Goal: Browse casually: Explore the website without a specific task or goal

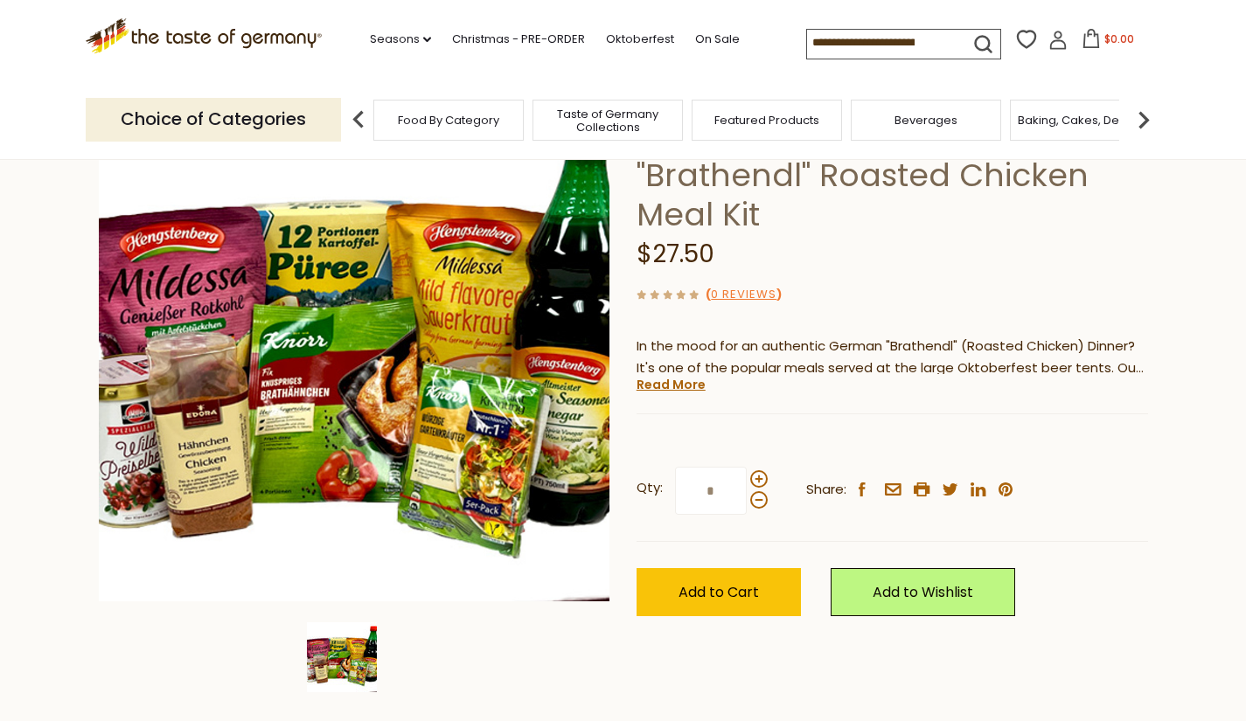
scroll to position [163, 0]
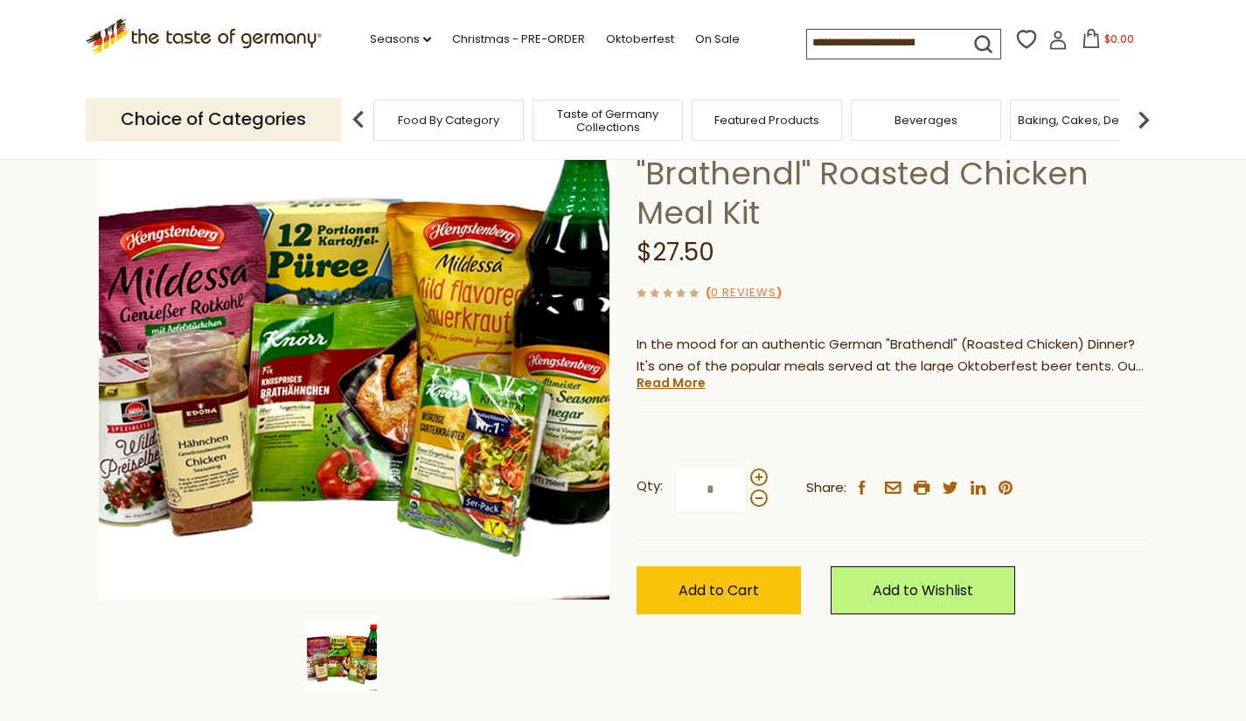
click at [886, 121] on div "Beverages" at bounding box center [926, 120] width 150 height 41
click at [943, 122] on span "Beverages" at bounding box center [917, 120] width 63 height 13
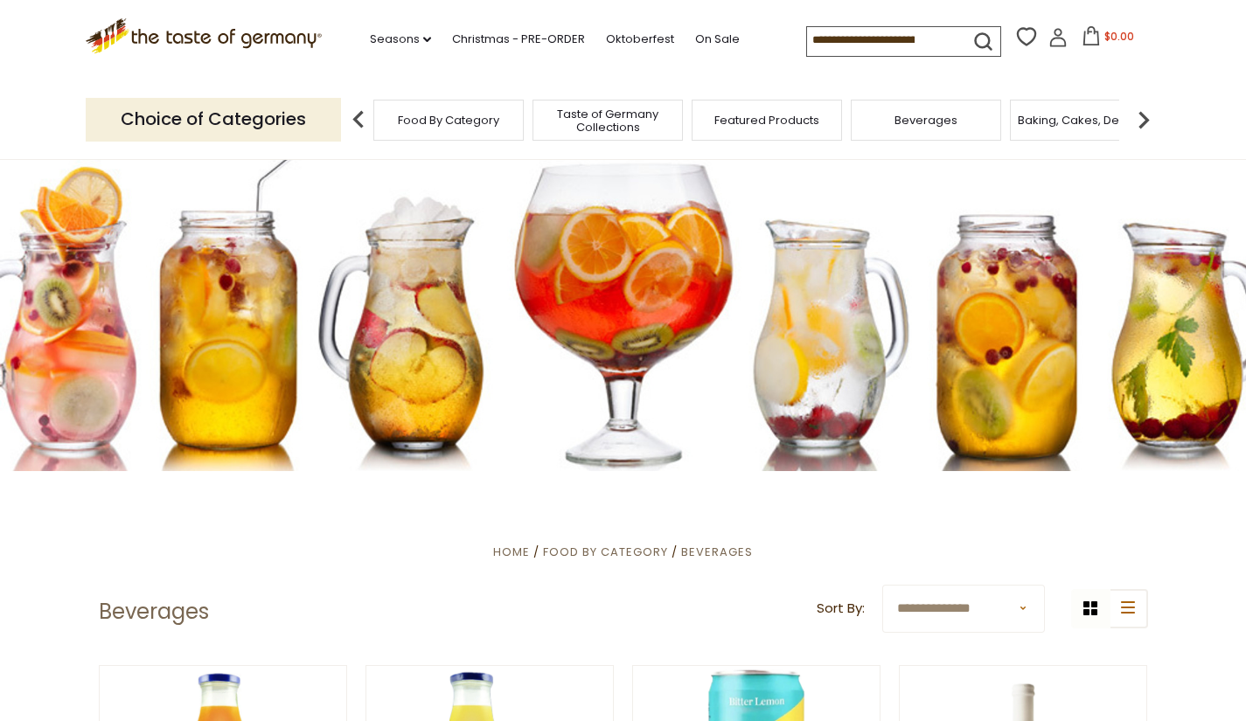
click at [591, 118] on span "Taste of Germany Collections" at bounding box center [608, 121] width 140 height 26
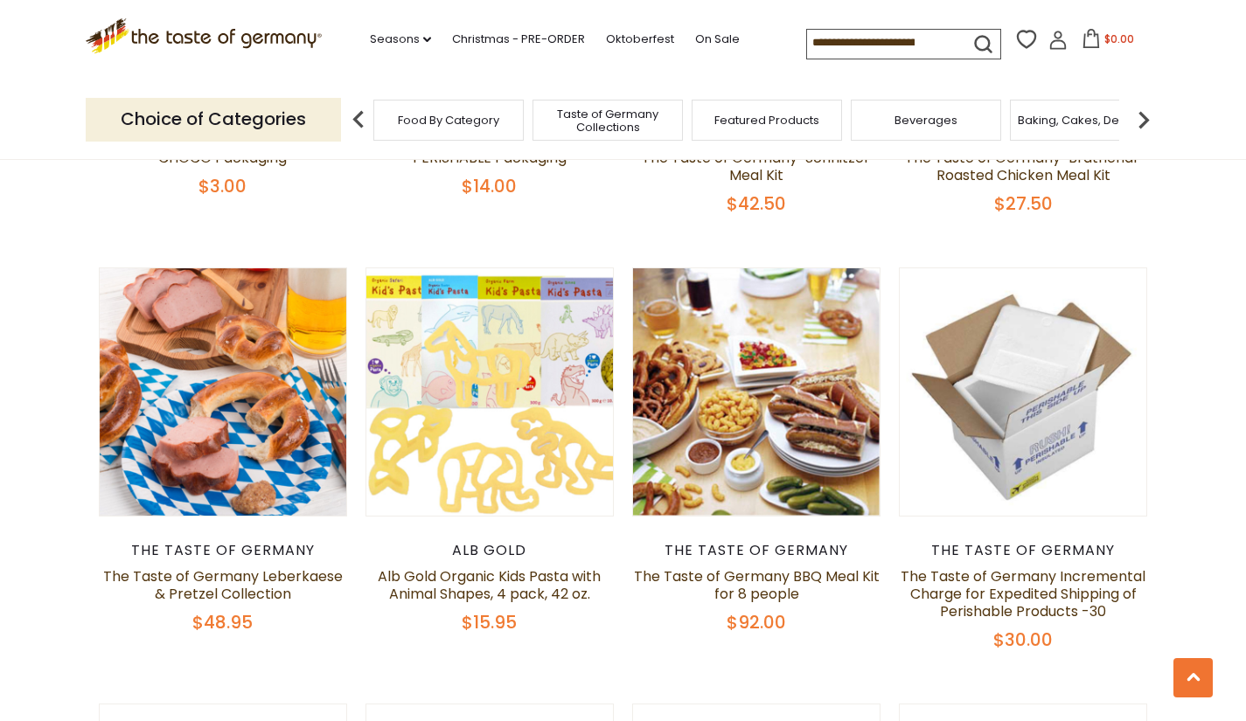
scroll to position [943, 0]
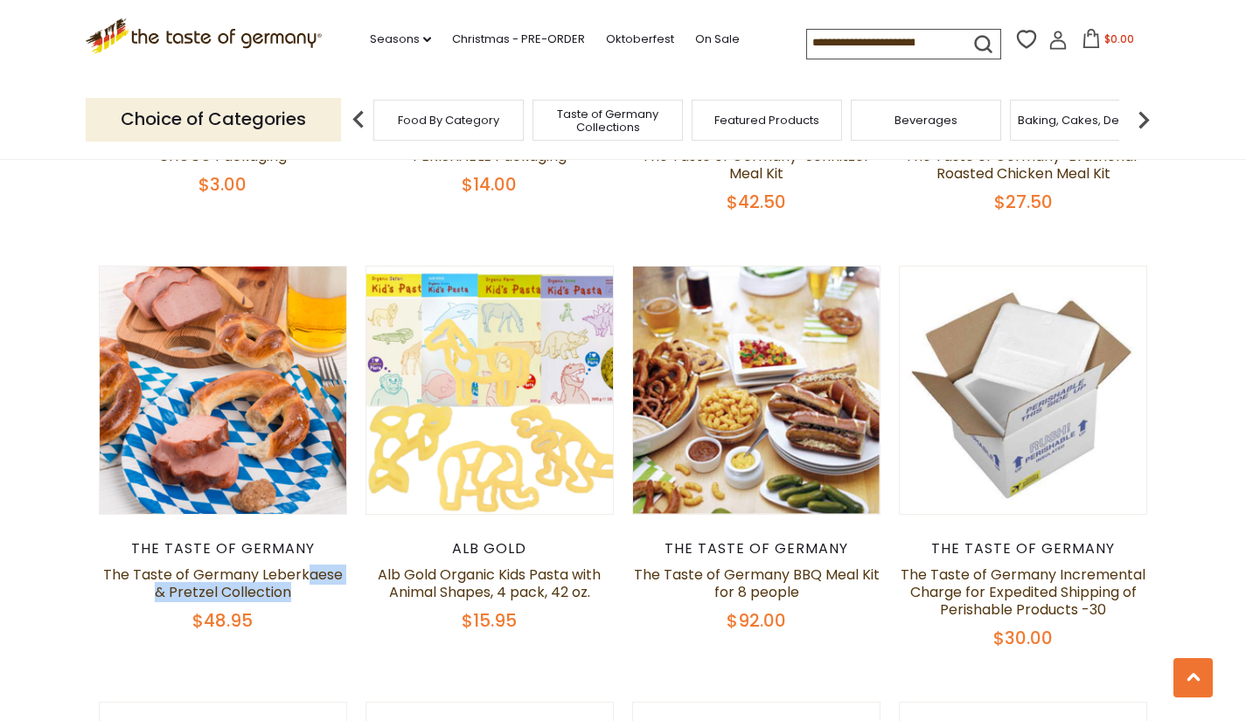
drag, startPoint x: 349, startPoint y: 584, endPoint x: 306, endPoint y: 583, distance: 42.9
drag, startPoint x: 351, startPoint y: 573, endPoint x: 261, endPoint y: 566, distance: 90.3
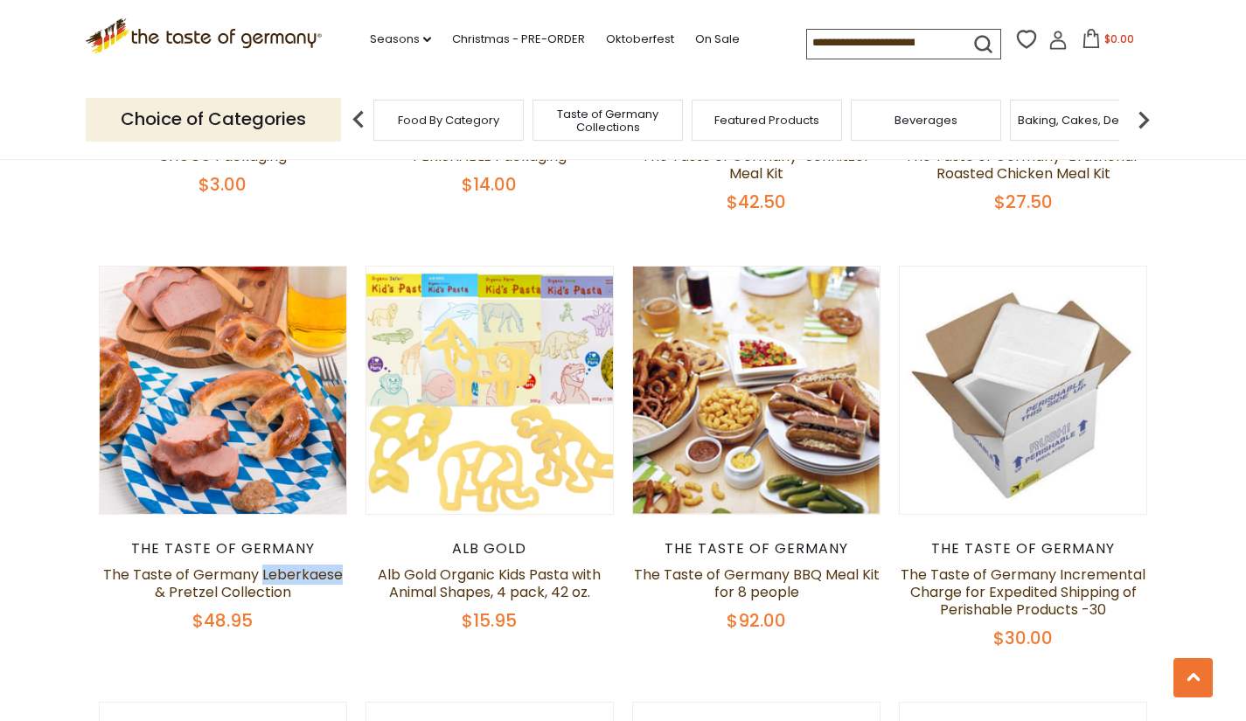
copy link "Leberkaese"
